Goal: Transaction & Acquisition: Purchase product/service

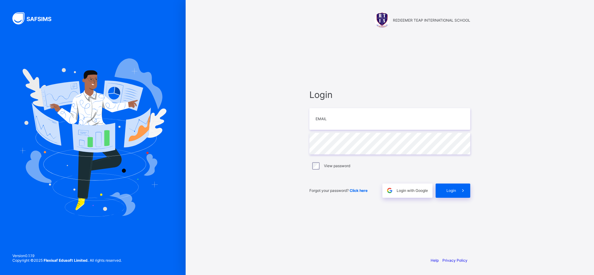
click at [561, 135] on div "REDEEMER TEAP INTERNATIONAL SCHOOL Login Email Password View password Forgot yo…" at bounding box center [390, 137] width 408 height 275
click at [348, 125] on input "email" at bounding box center [389, 119] width 161 height 22
type input "**********"
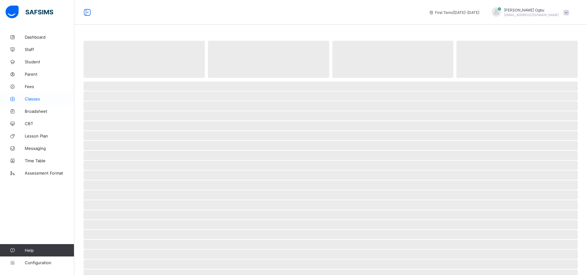
click at [32, 100] on span "Classes" at bounding box center [49, 98] width 49 height 5
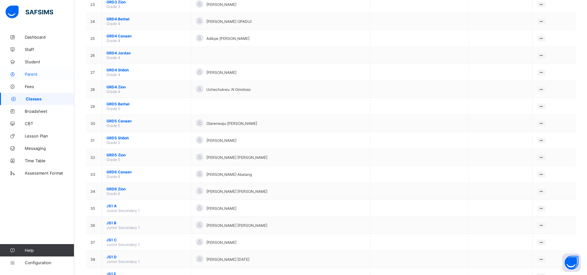
scroll to position [451, 0]
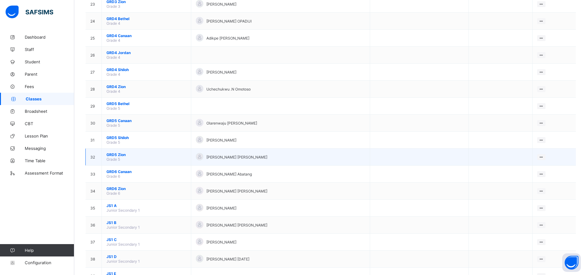
click at [114, 156] on span "GRD5 Zion" at bounding box center [146, 154] width 80 height 5
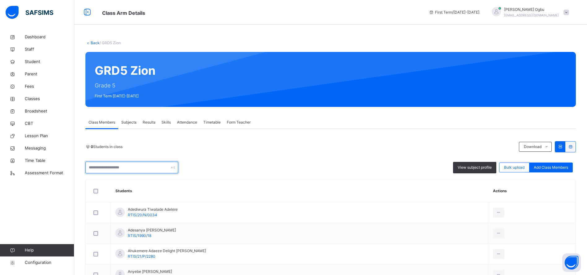
click at [120, 170] on input "text" at bounding box center [131, 168] width 93 height 12
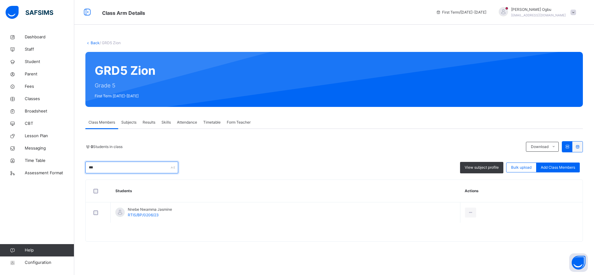
type input "***"
click at [93, 42] on link "Back" at bounding box center [95, 43] width 9 height 5
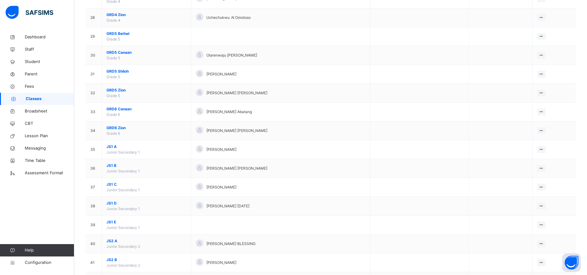
scroll to position [575, 0]
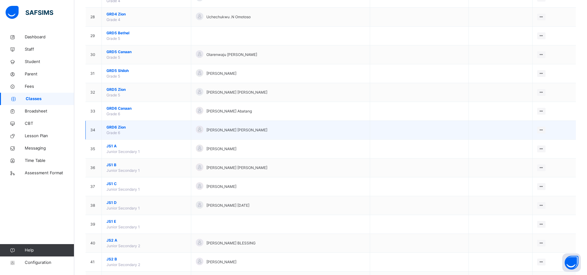
click at [116, 128] on span "GRD6 Zion" at bounding box center [146, 128] width 80 height 6
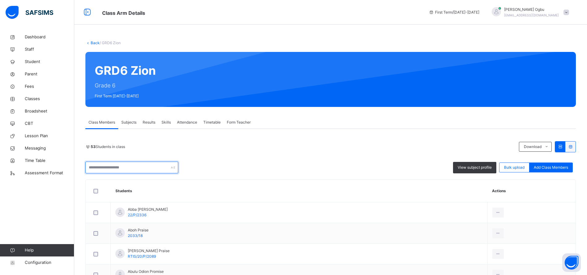
click at [109, 166] on input "text" at bounding box center [131, 168] width 93 height 12
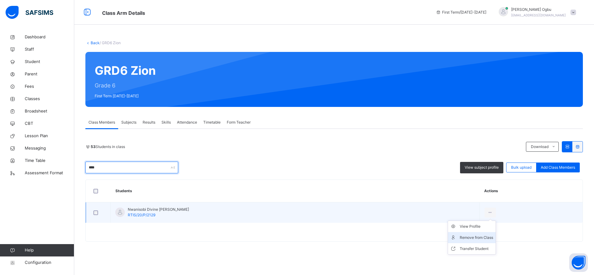
type input "****"
click at [459, 238] on div "Remove from Class" at bounding box center [475, 238] width 33 height 6
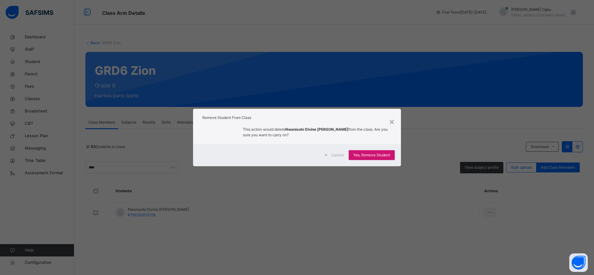
click at [372, 155] on span "Yes, Remove Student" at bounding box center [371, 155] width 37 height 6
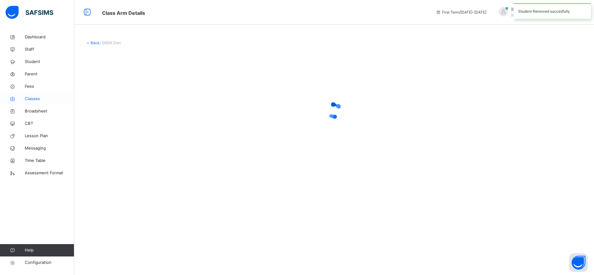
click at [32, 98] on span "Classes" at bounding box center [49, 99] width 49 height 6
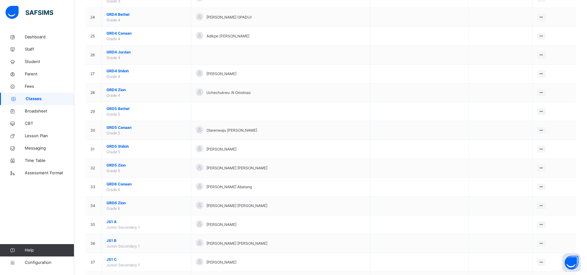
scroll to position [500, 0]
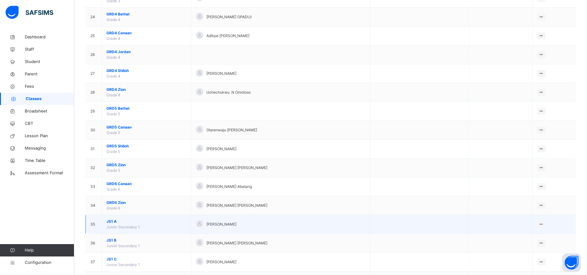
click at [115, 221] on span "JS1 A" at bounding box center [146, 222] width 80 height 6
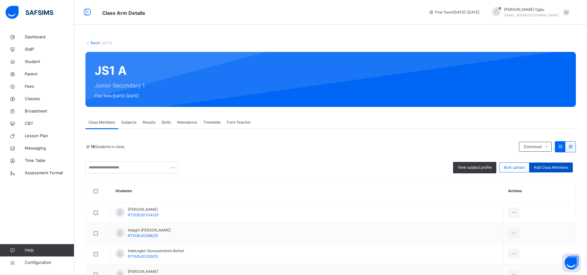
click at [557, 170] on span "Add Class Members" at bounding box center [550, 168] width 34 height 6
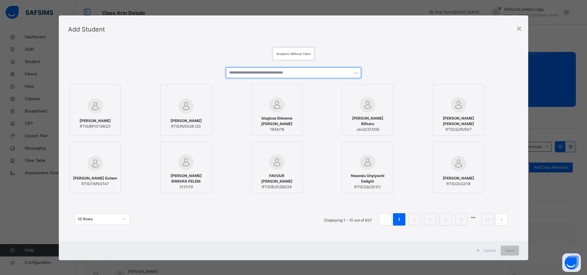
click at [323, 72] on input "text" at bounding box center [293, 72] width 135 height 11
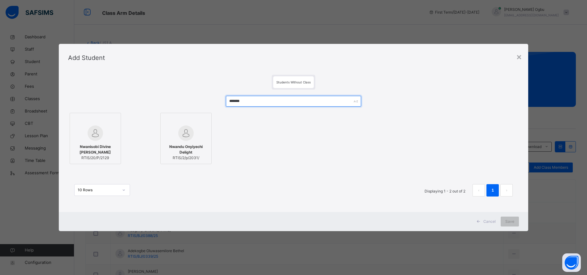
type input "*******"
click at [88, 151] on span "Nwanisobi Divine [PERSON_NAME]" at bounding box center [95, 149] width 45 height 11
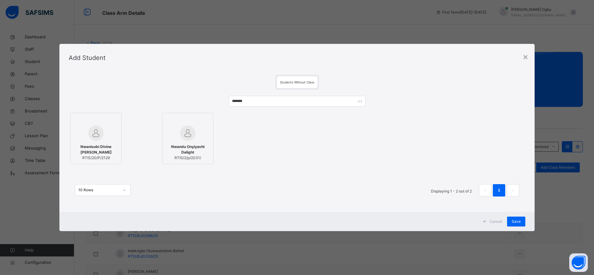
click at [336, 182] on div "10 Rows Displaying 1 - 2 out of 2 1" at bounding box center [297, 187] width 456 height 31
click at [514, 220] on span "Save" at bounding box center [515, 222] width 9 height 6
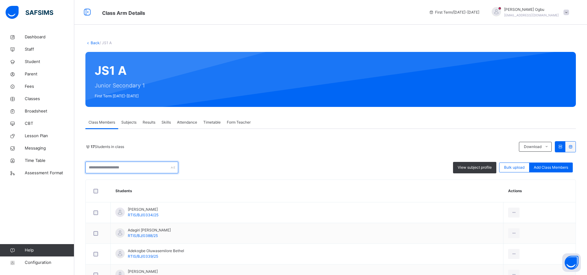
click at [130, 168] on input "text" at bounding box center [131, 168] width 93 height 12
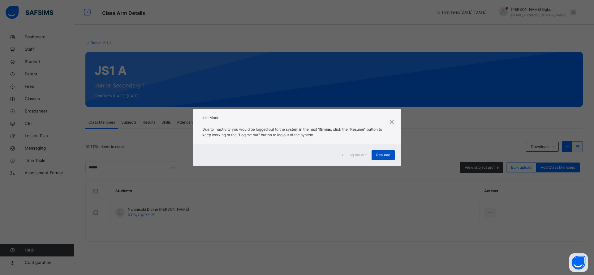
click at [384, 155] on span "Resume" at bounding box center [383, 155] width 14 height 6
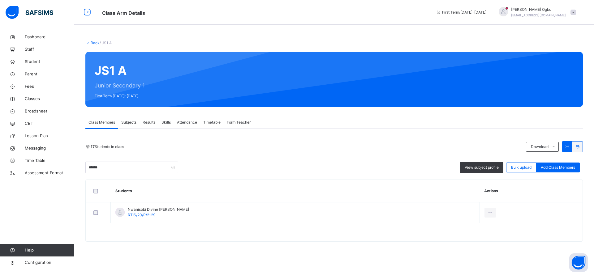
click at [108, 123] on span "Class Members" at bounding box center [101, 123] width 27 height 6
click at [124, 123] on span "Subjects" at bounding box center [128, 123] width 15 height 6
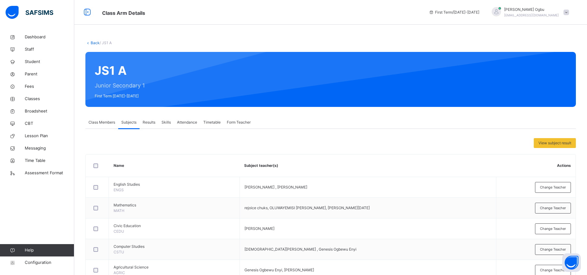
click at [103, 121] on span "Class Members" at bounding box center [101, 123] width 27 height 6
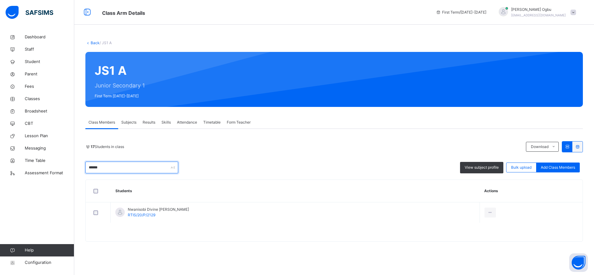
click at [108, 167] on input "******" at bounding box center [131, 168] width 93 height 12
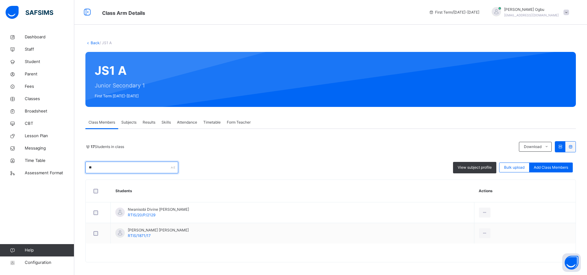
type input "*"
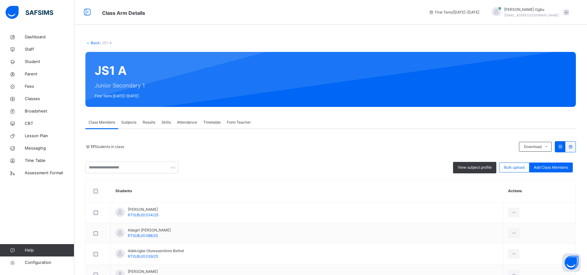
click at [219, 158] on div "17 Students in class Download Pdf Report Excel Report View subject profile Bulk…" at bounding box center [330, 157] width 490 height 32
click at [32, 62] on span "Student" at bounding box center [49, 62] width 49 height 6
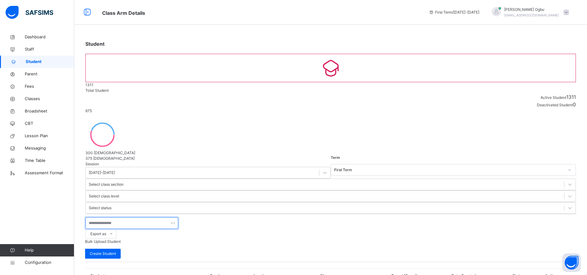
click at [136, 217] on input "text" at bounding box center [131, 223] width 93 height 12
type input "*********"
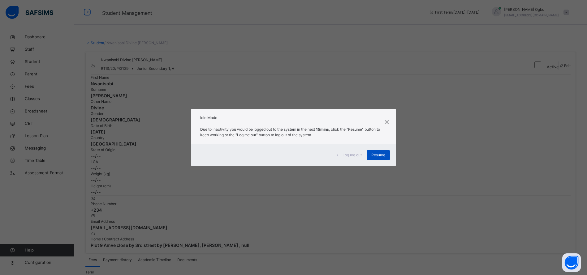
click at [388, 158] on div "Resume" at bounding box center [377, 155] width 23 height 10
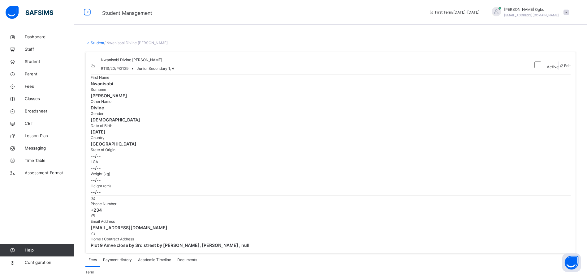
click at [569, 13] on span at bounding box center [566, 13] width 6 height 6
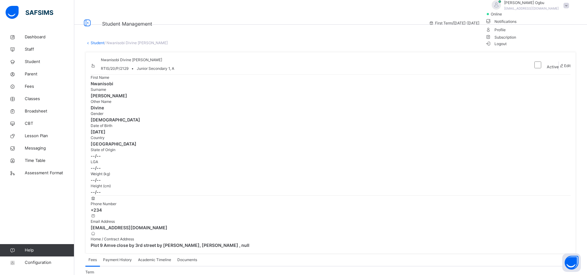
click at [550, 47] on li "Logout" at bounding box center [528, 43] width 87 height 6
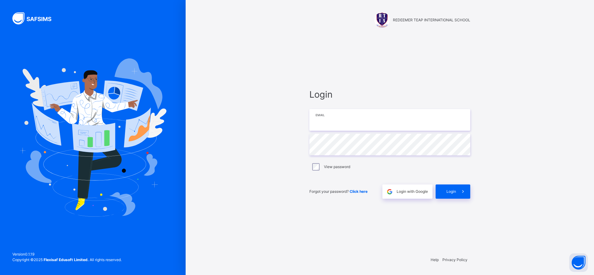
click at [355, 121] on input "email" at bounding box center [389, 120] width 161 height 22
click at [403, 122] on input "**********" at bounding box center [389, 120] width 161 height 22
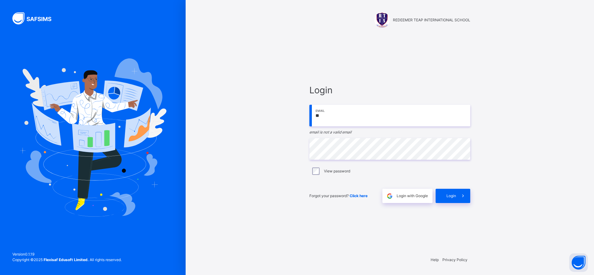
type input "*"
click at [358, 115] on input "email" at bounding box center [389, 116] width 161 height 22
click at [593, 193] on div "REDEEMER TEAP INTERNATIONAL SCHOOL Login Email email is required Password View …" at bounding box center [390, 137] width 408 height 275
click at [337, 116] on input "email" at bounding box center [389, 116] width 161 height 22
type input "**********"
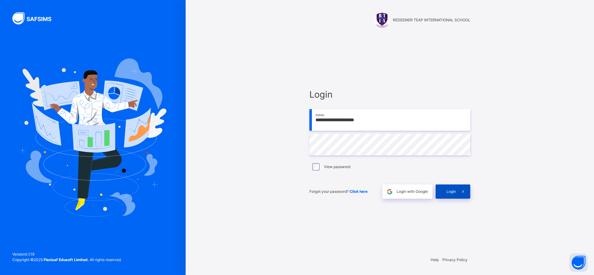
click at [450, 188] on div "Login" at bounding box center [452, 192] width 35 height 14
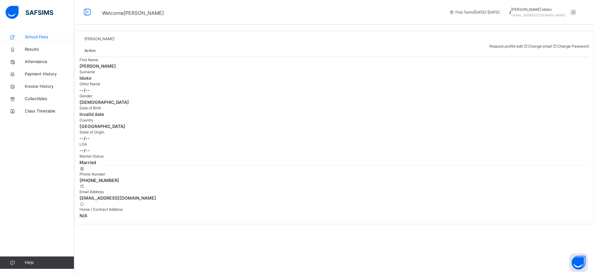
click at [42, 37] on span "School Fees" at bounding box center [49, 37] width 49 height 6
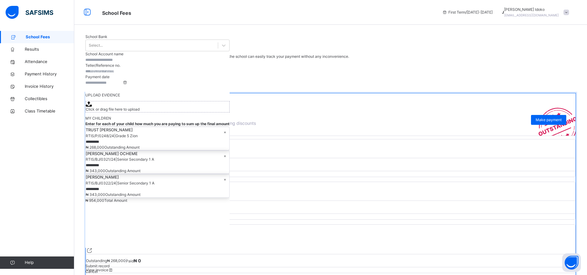
scroll to position [5, 0]
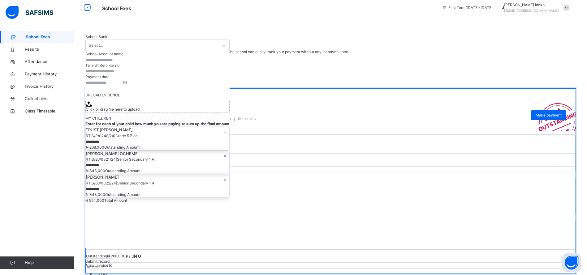
click at [113, 263] on span "View invoice" at bounding box center [100, 265] width 28 height 5
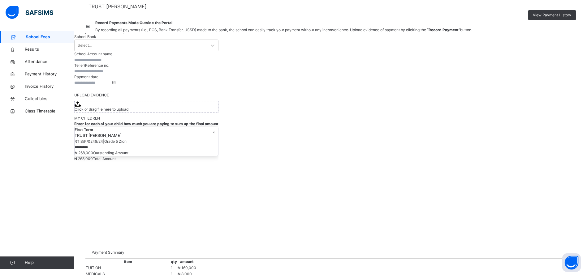
scroll to position [121, 0]
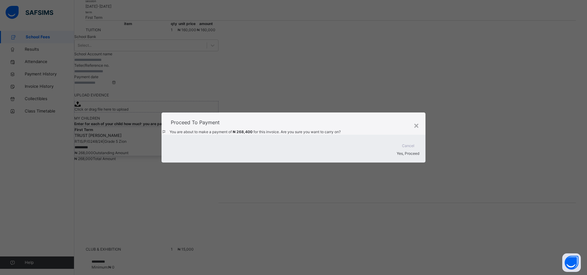
click at [399, 155] on div "Yes, Proceed" at bounding box center [294, 154] width 252 height 6
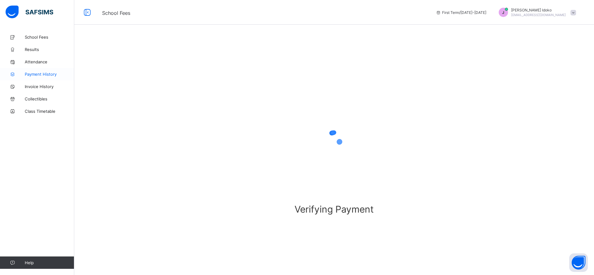
click at [40, 76] on span "Payment History" at bounding box center [49, 74] width 49 height 5
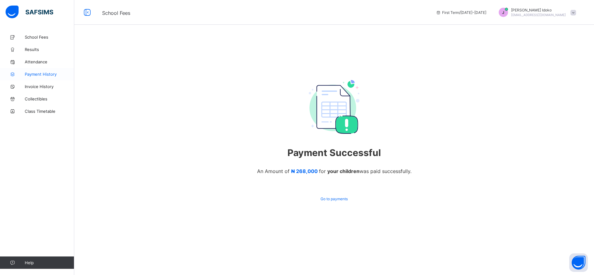
click at [36, 73] on span "Payment History" at bounding box center [49, 74] width 49 height 5
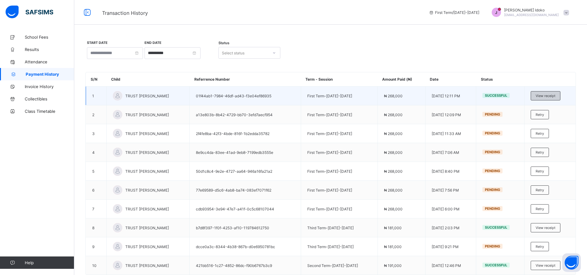
click at [555, 96] on span "View receipt" at bounding box center [545, 96] width 20 height 4
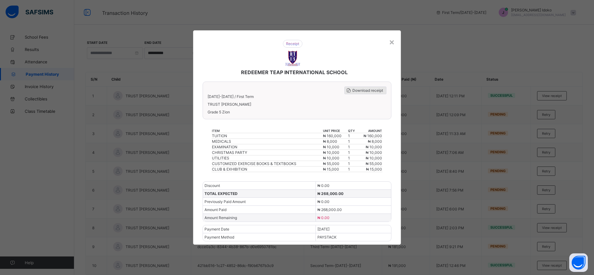
click at [370, 90] on span "Download receipt" at bounding box center [367, 90] width 31 height 5
click at [389, 40] on div "×" at bounding box center [392, 41] width 6 height 11
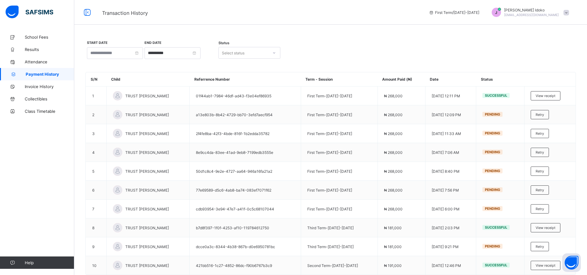
click at [569, 12] on span at bounding box center [566, 13] width 6 height 6
click at [553, 58] on span "Logout" at bounding box center [548, 60] width 41 height 7
